Goal: Task Accomplishment & Management: Use online tool/utility

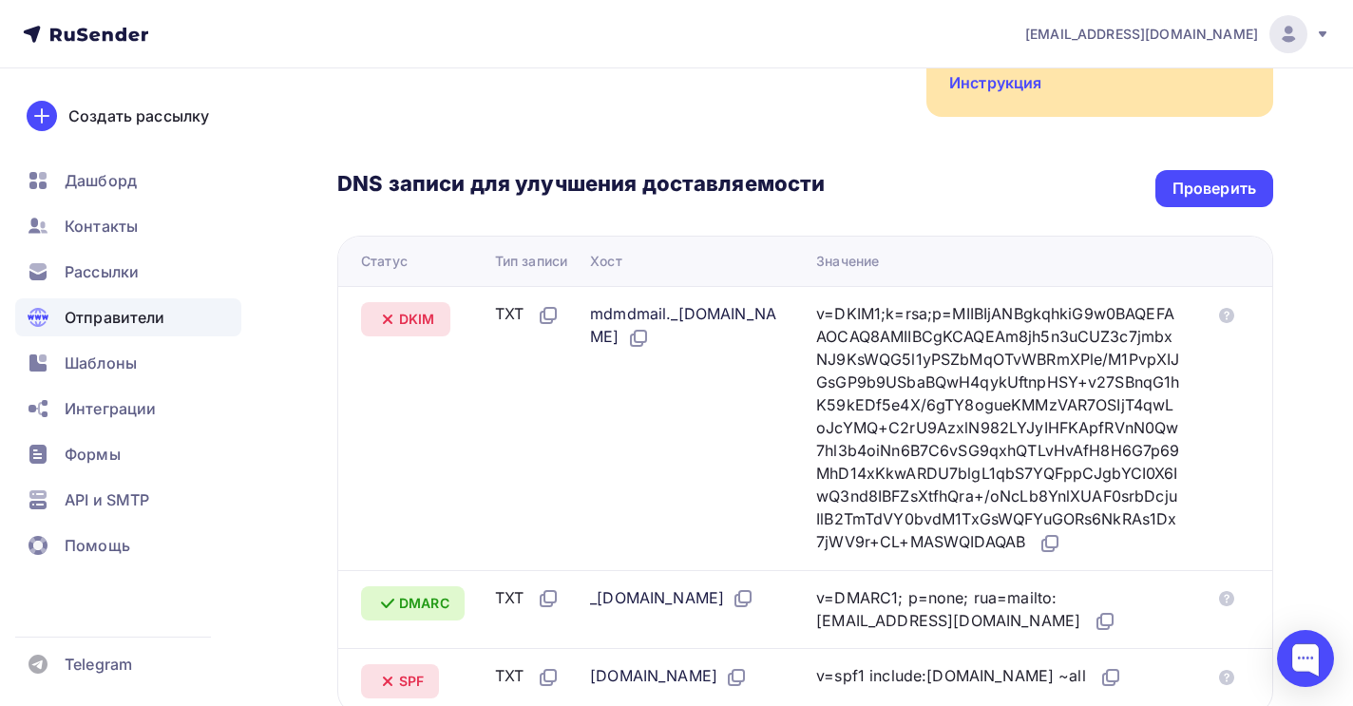
scroll to position [282, 0]
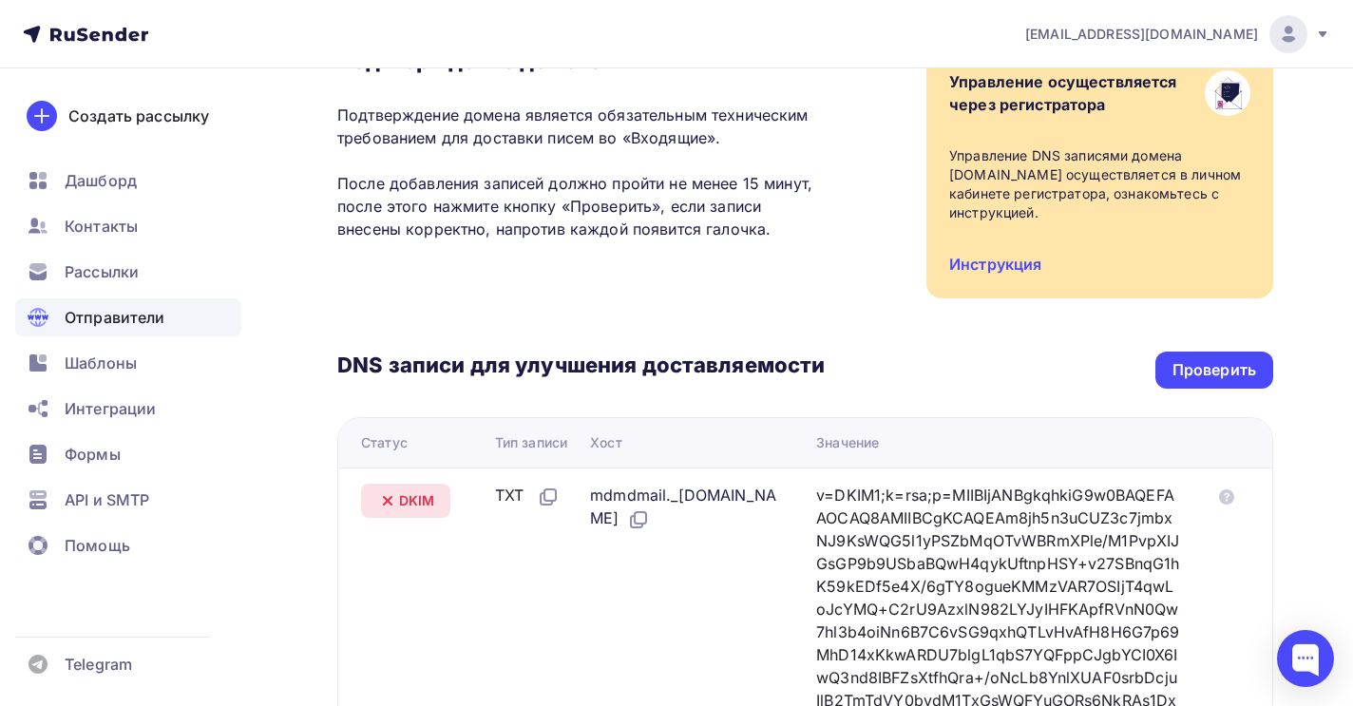
scroll to position [172, 0]
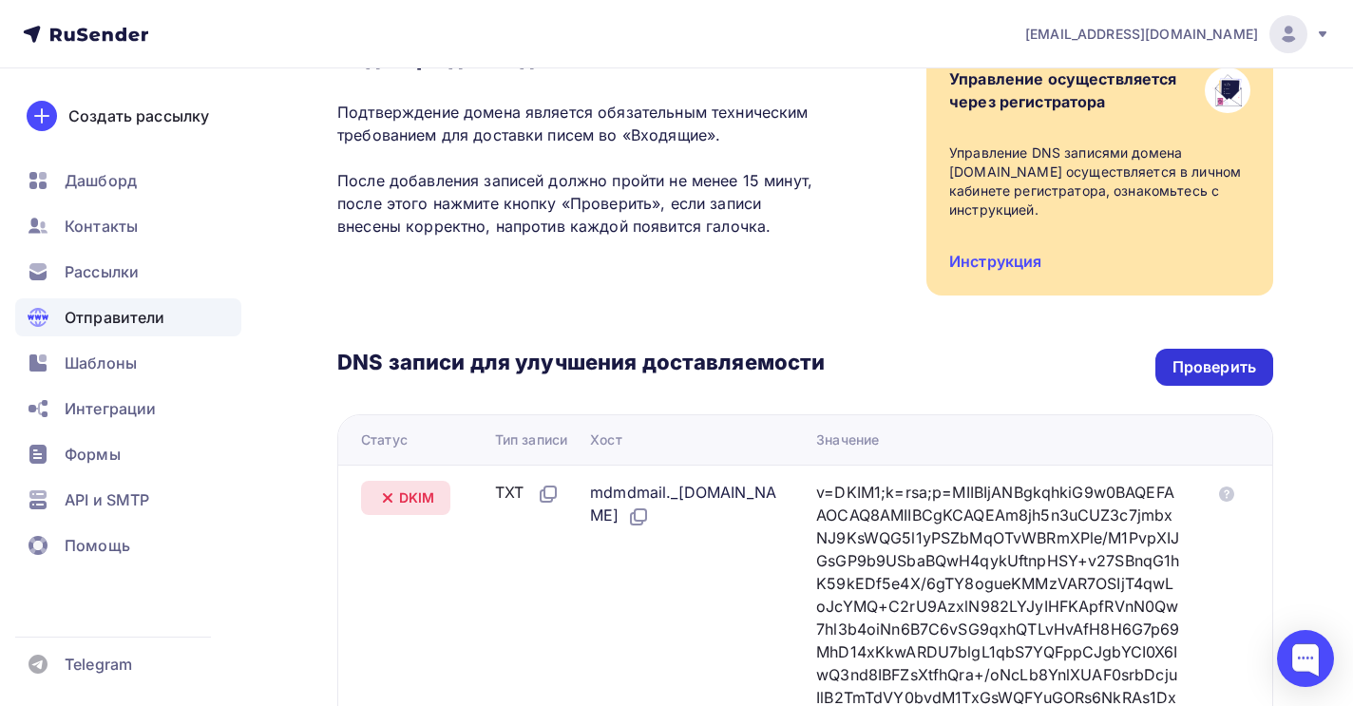
click at [1206, 375] on div "Проверить" at bounding box center [1215, 367] width 84 height 22
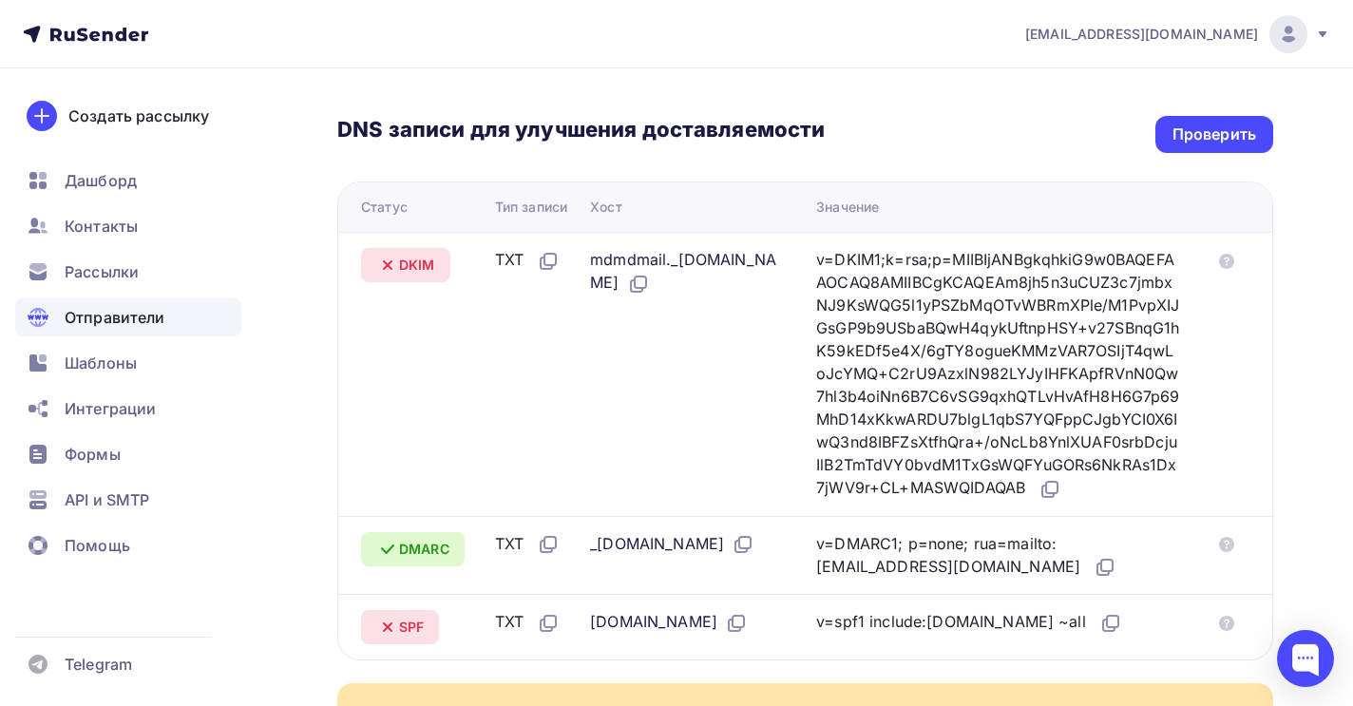
scroll to position [407, 0]
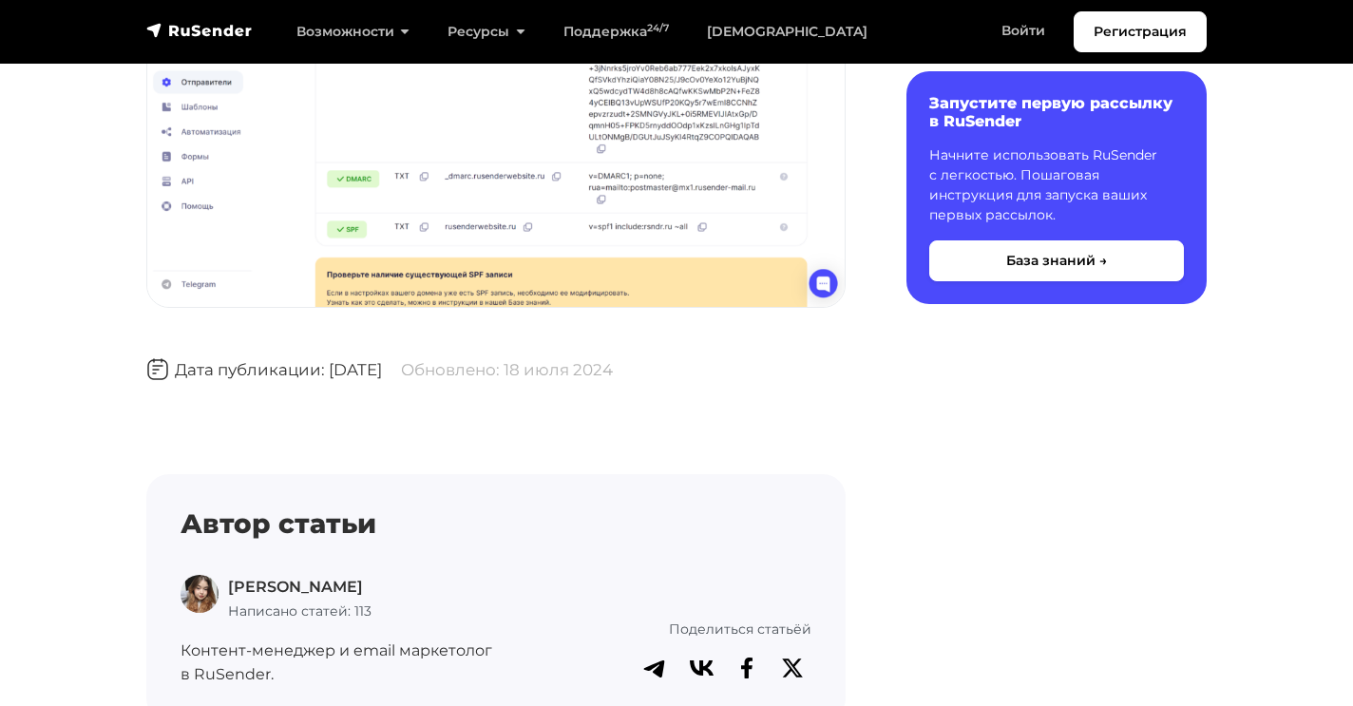
scroll to position [2663, 0]
